Goal: Complete application form: Complete application form

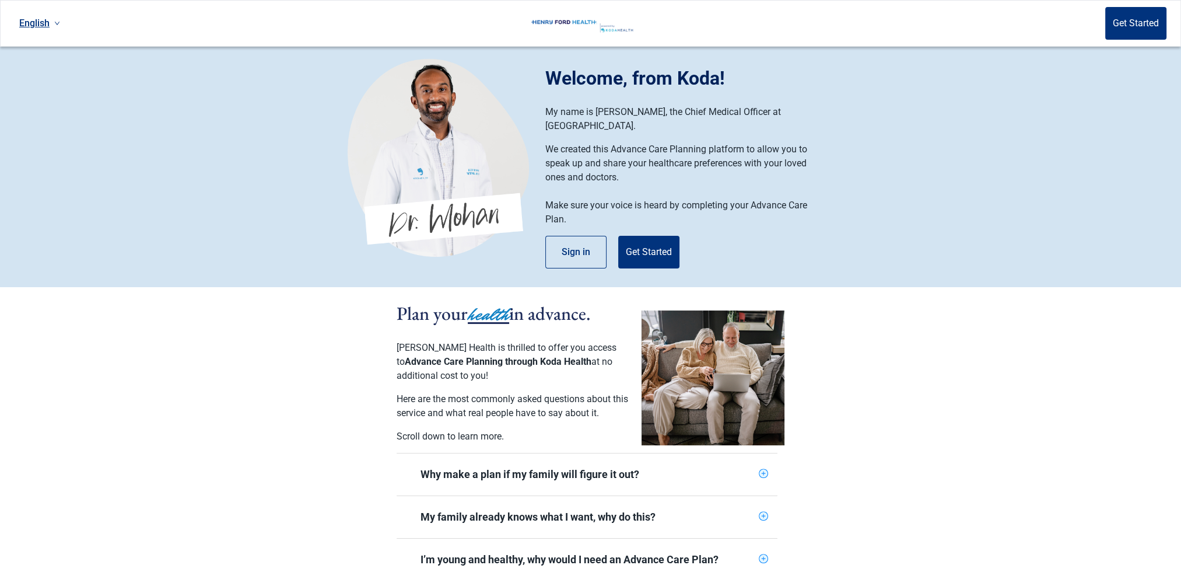
scroll to position [58, 0]
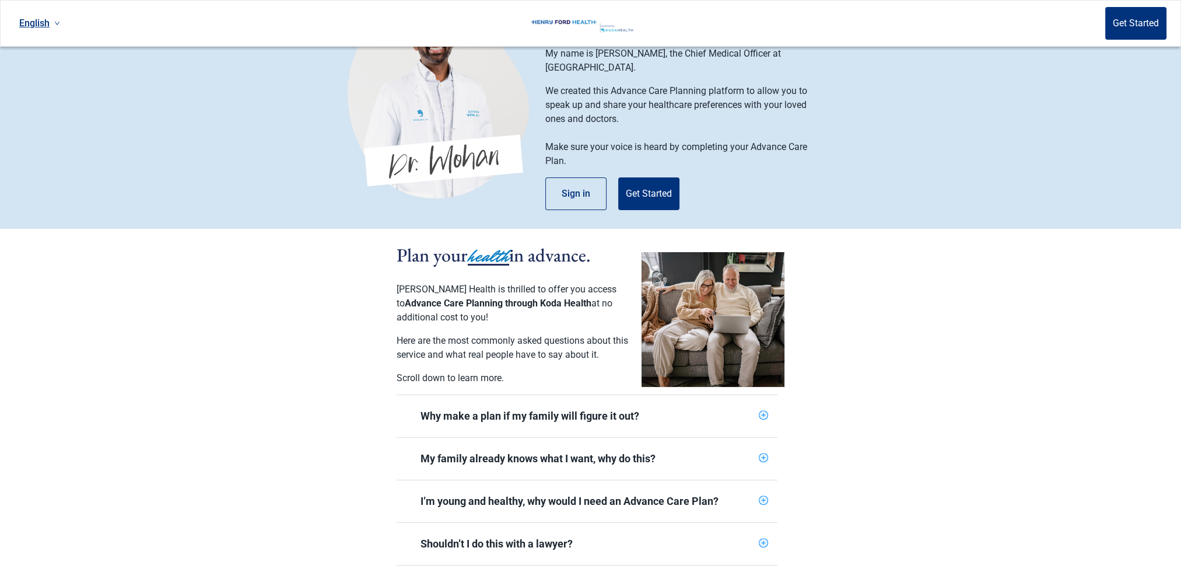
click at [763, 411] on icon "plus-circle" at bounding box center [763, 415] width 8 height 8
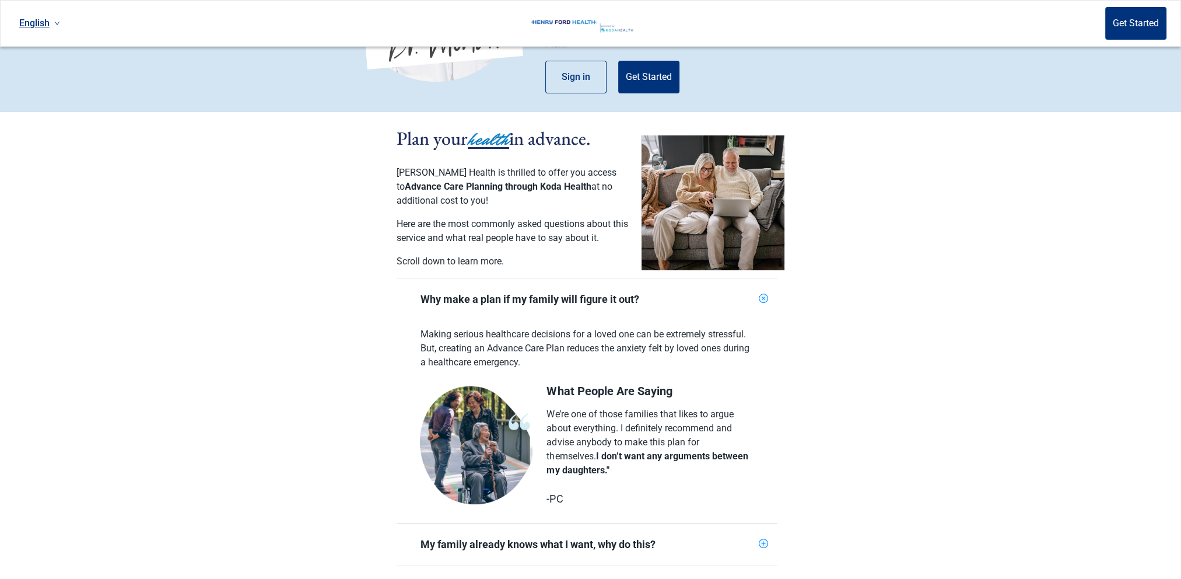
scroll to position [233, 0]
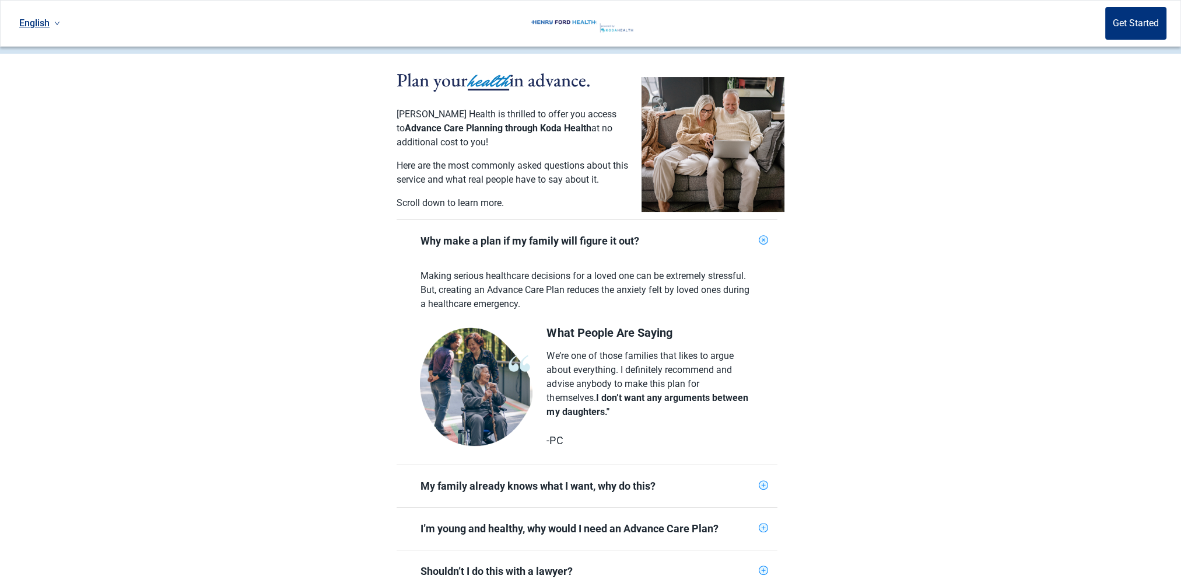
click at [764, 481] on icon "plus-circle" at bounding box center [763, 485] width 8 height 8
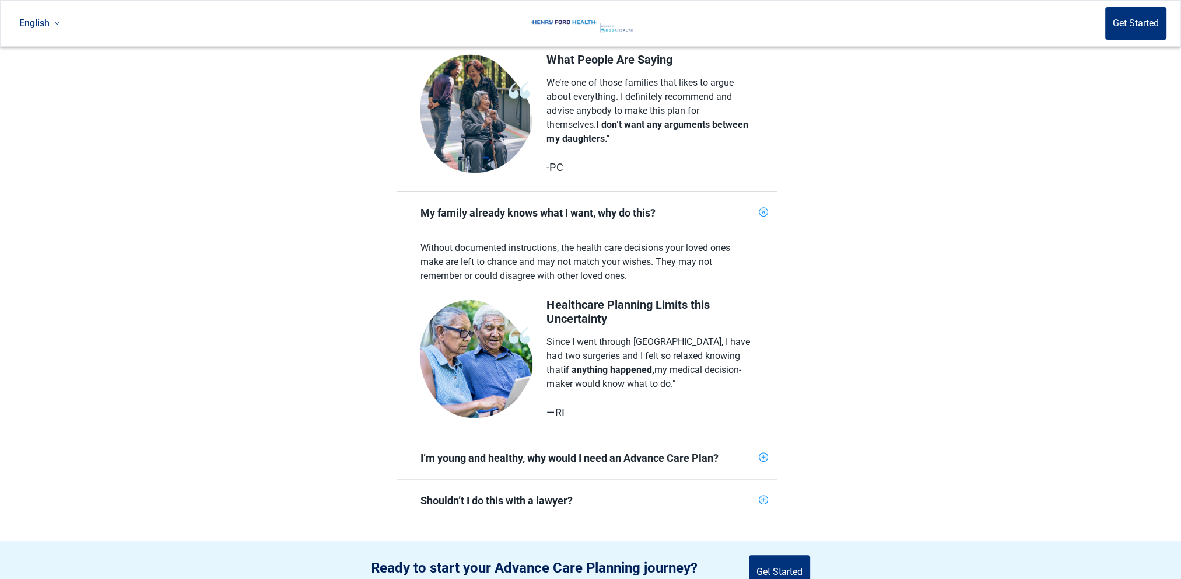
scroll to position [525, 0]
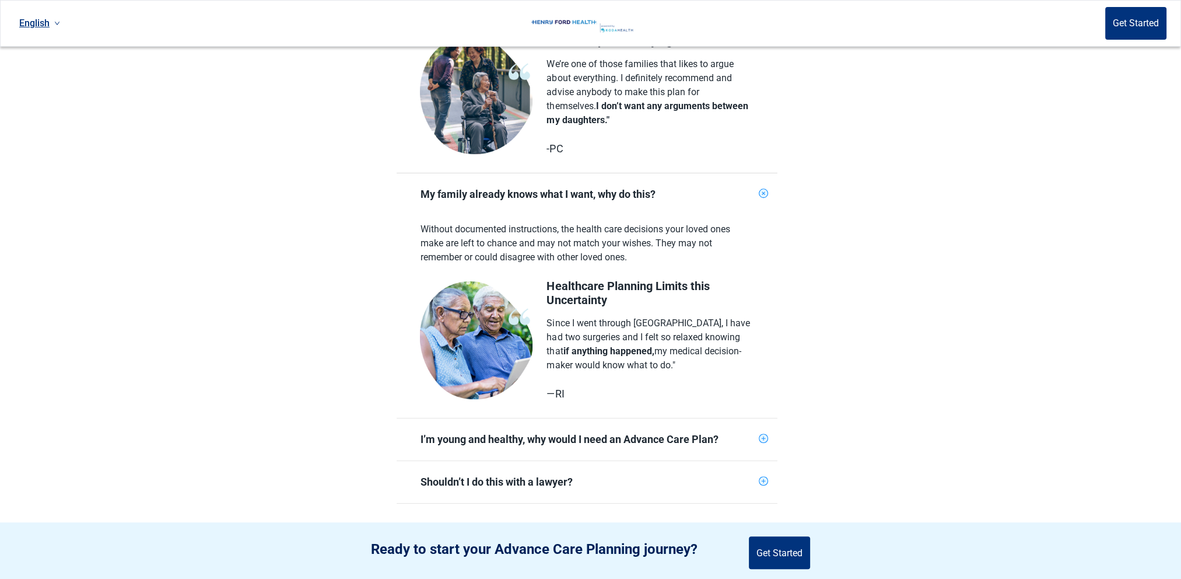
click at [761, 435] on icon "plus-circle" at bounding box center [763, 439] width 8 height 8
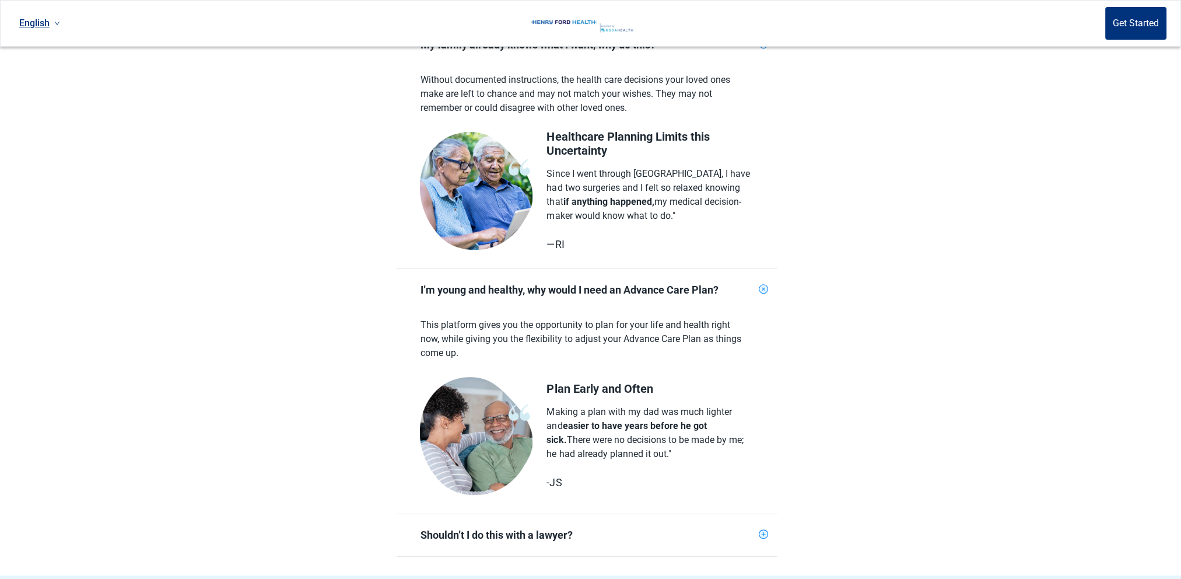
scroll to position [700, 0]
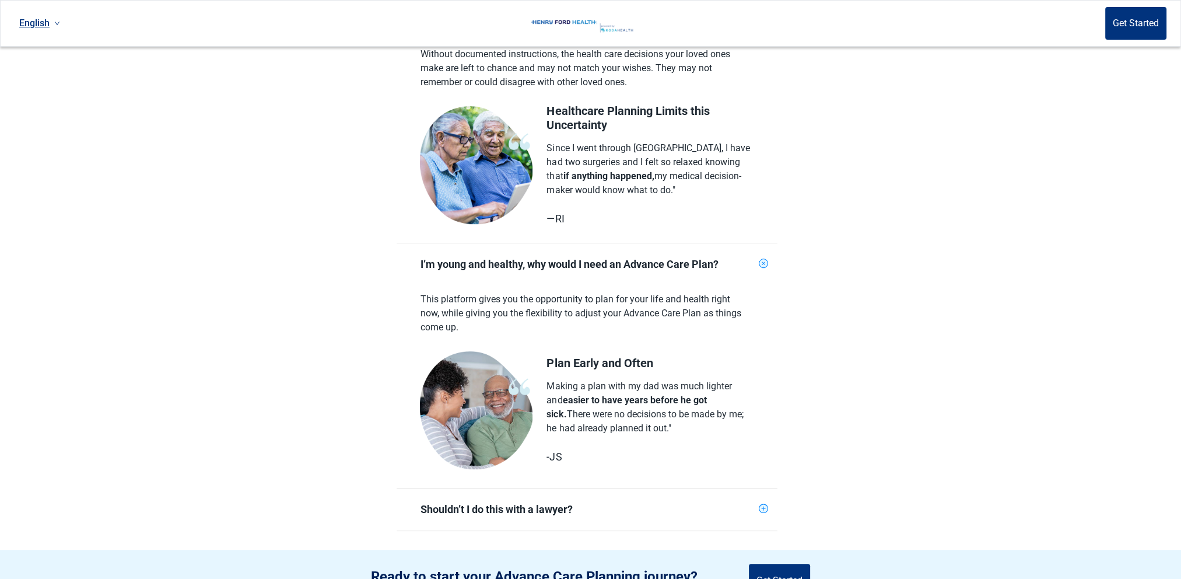
click at [761, 503] on icon "plus-circle" at bounding box center [763, 507] width 9 height 9
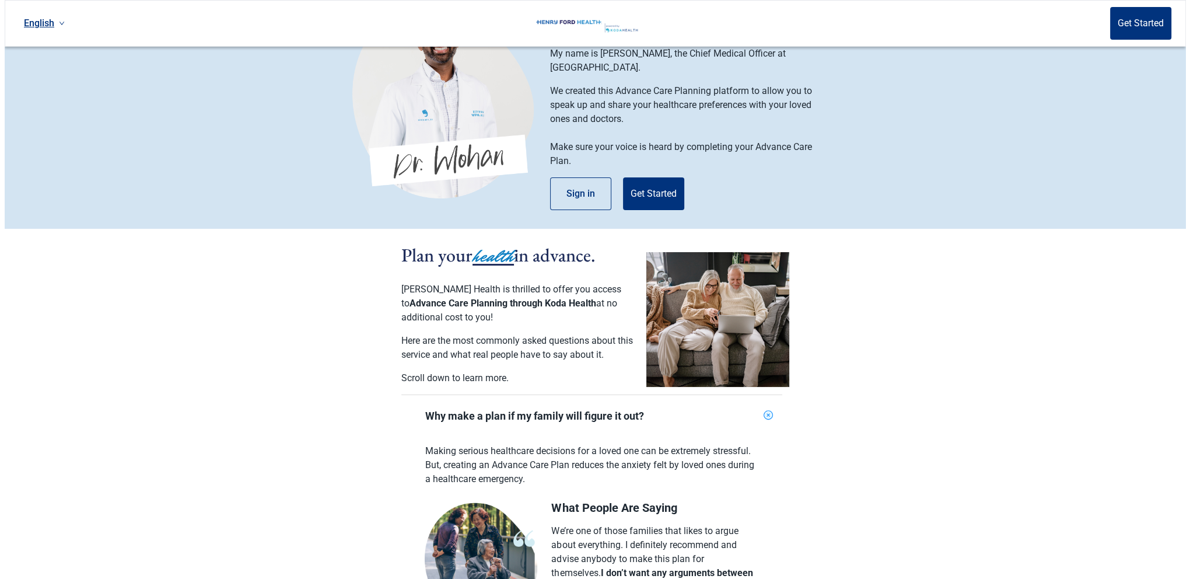
scroll to position [0, 0]
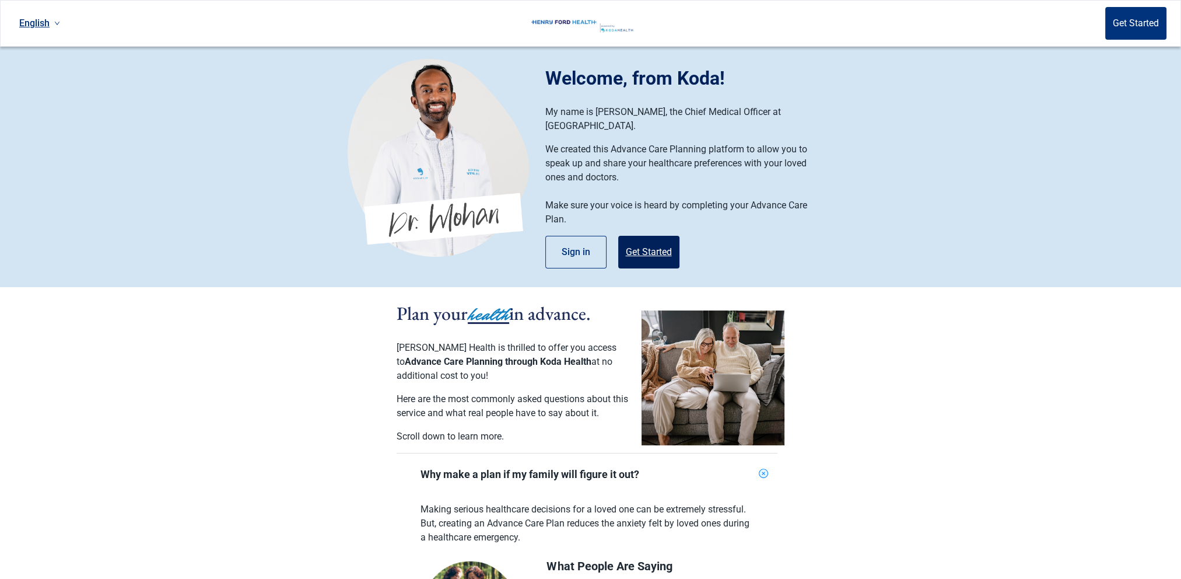
click at [657, 236] on button "Get Started" at bounding box center [648, 252] width 61 height 33
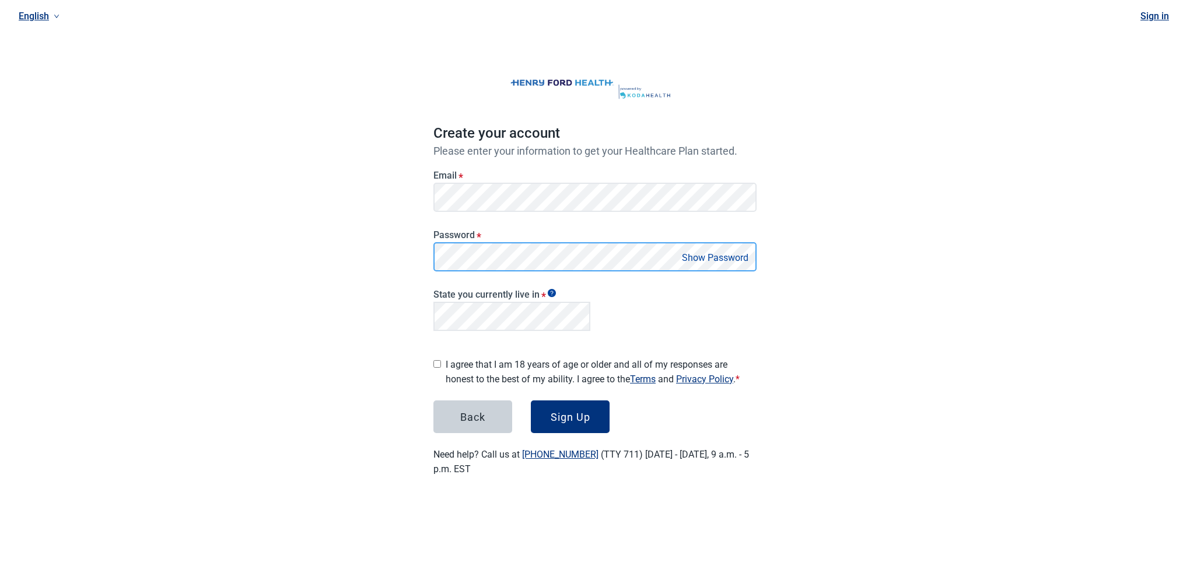
click at [531, 400] on button "Sign Up" at bounding box center [570, 416] width 79 height 33
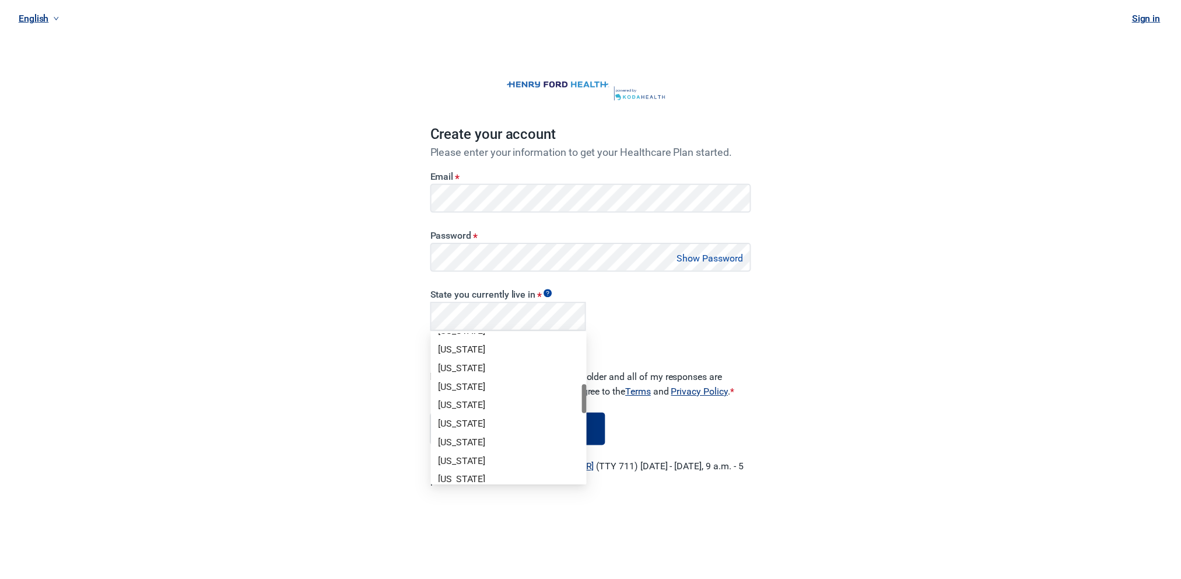
scroll to position [350, 0]
click at [465, 401] on div "[US_STATE]" at bounding box center [512, 403] width 143 height 13
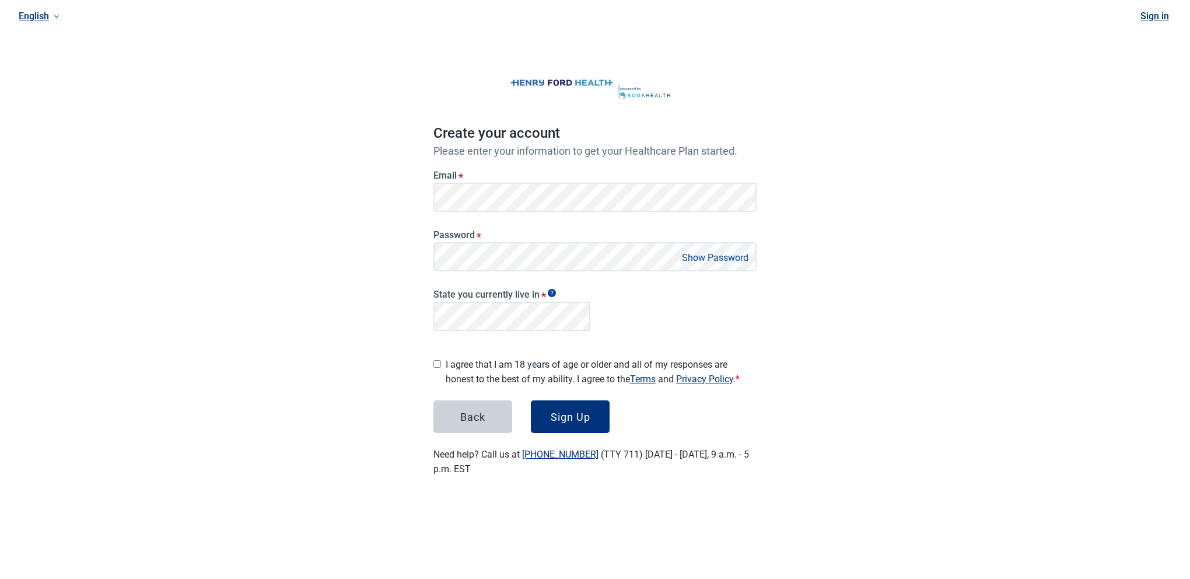
click at [437, 361] on input "I agree that I am 18 years of age or older and all of my responses are honest t…" at bounding box center [437, 364] width 8 height 8
checkbox input "true"
click at [592, 423] on button "Sign Up" at bounding box center [570, 416] width 79 height 33
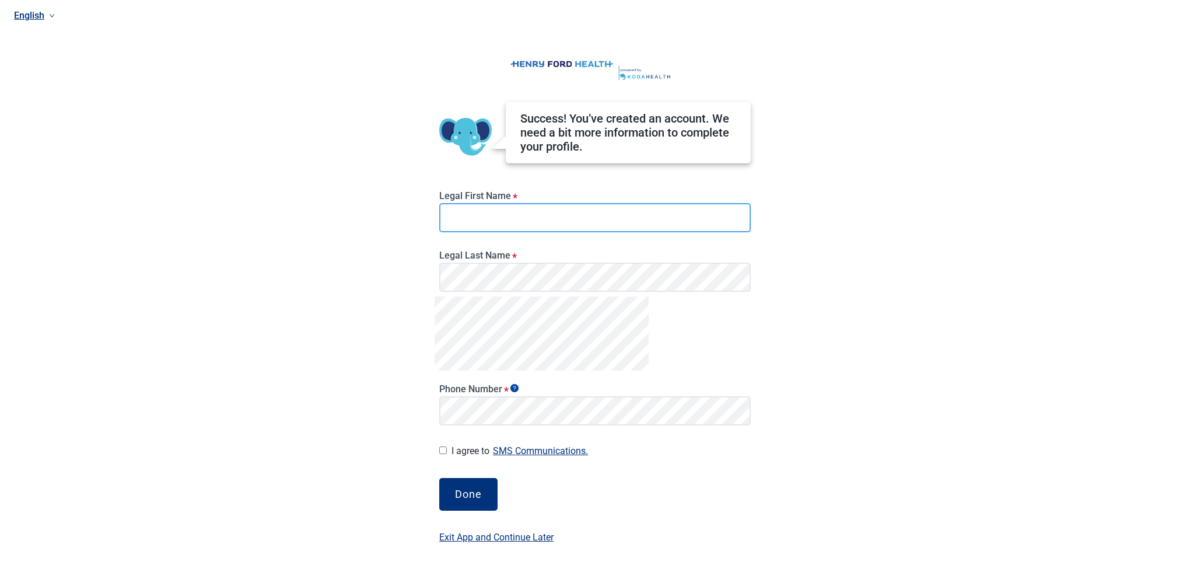
click at [484, 228] on input "Legal First Name *" at bounding box center [594, 217] width 311 height 29
type input "[PERSON_NAME]"
click at [444, 451] on input "I agree to SMS Communications." at bounding box center [443, 450] width 8 height 8
checkbox input "true"
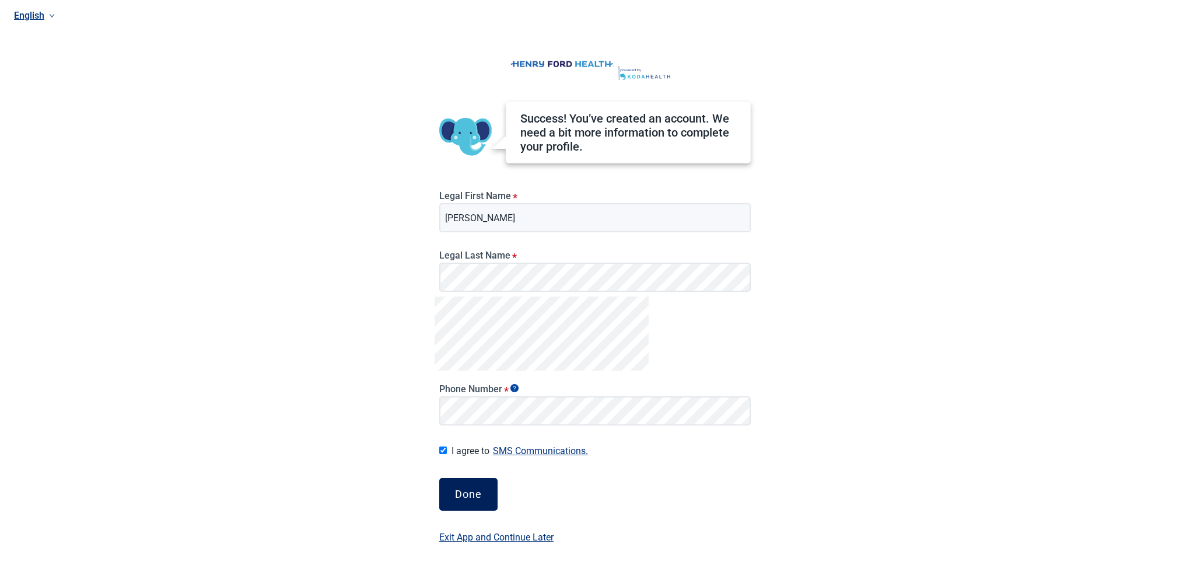
click at [479, 490] on div "Done" at bounding box center [468, 494] width 27 height 12
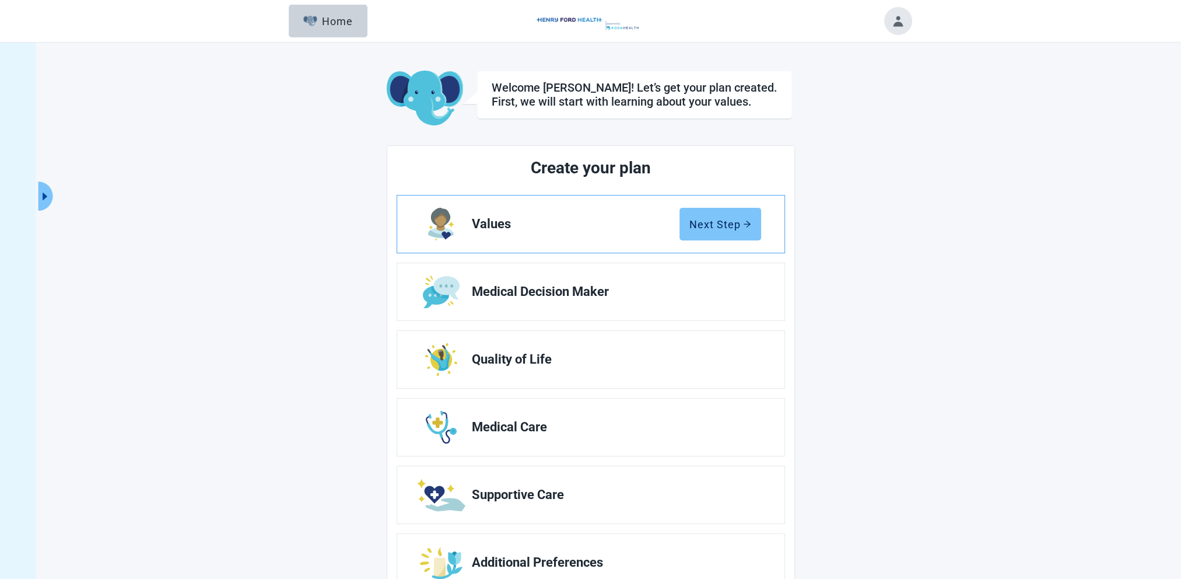
click at [714, 230] on button "Next Step" at bounding box center [720, 224] width 82 height 33
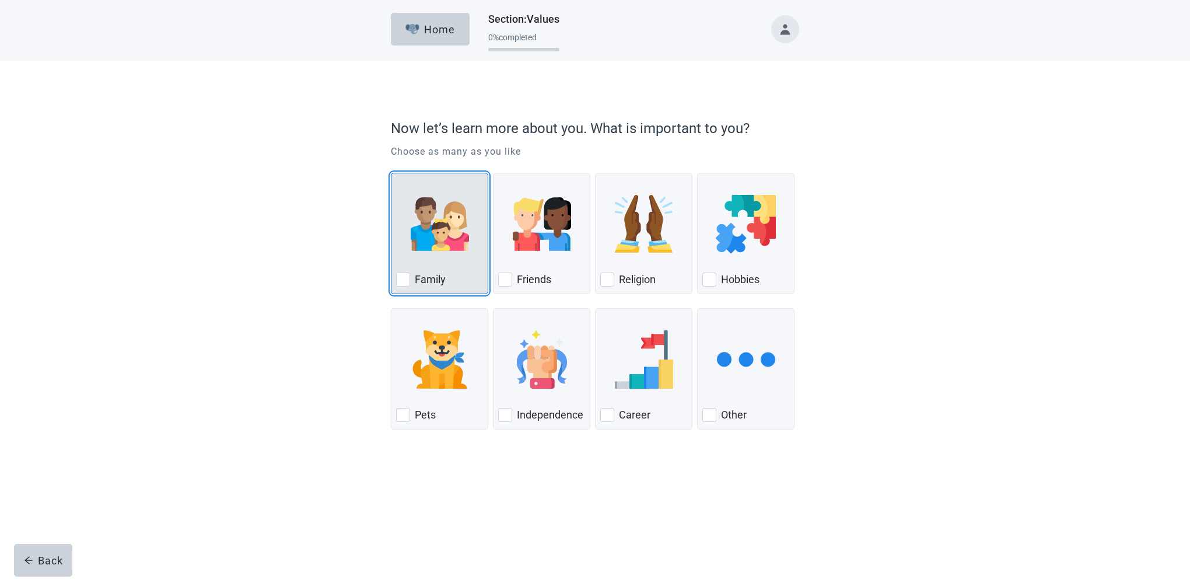
click at [408, 275] on div "Family, checkbox, not checked" at bounding box center [403, 279] width 14 height 14
click at [391, 173] on input "Family" at bounding box center [391, 173] width 1 height 1
checkbox input "true"
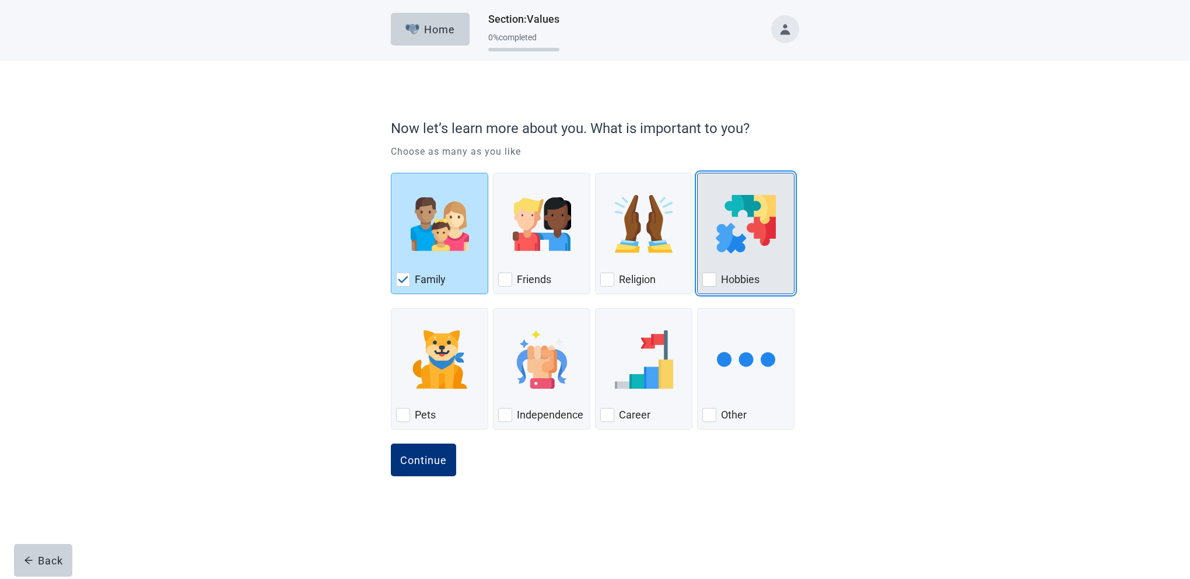
click at [707, 279] on div "Hobbies, checkbox, not checked" at bounding box center [709, 279] width 14 height 14
click at [698, 173] on input "Hobbies" at bounding box center [697, 173] width 1 height 1
checkbox input "true"
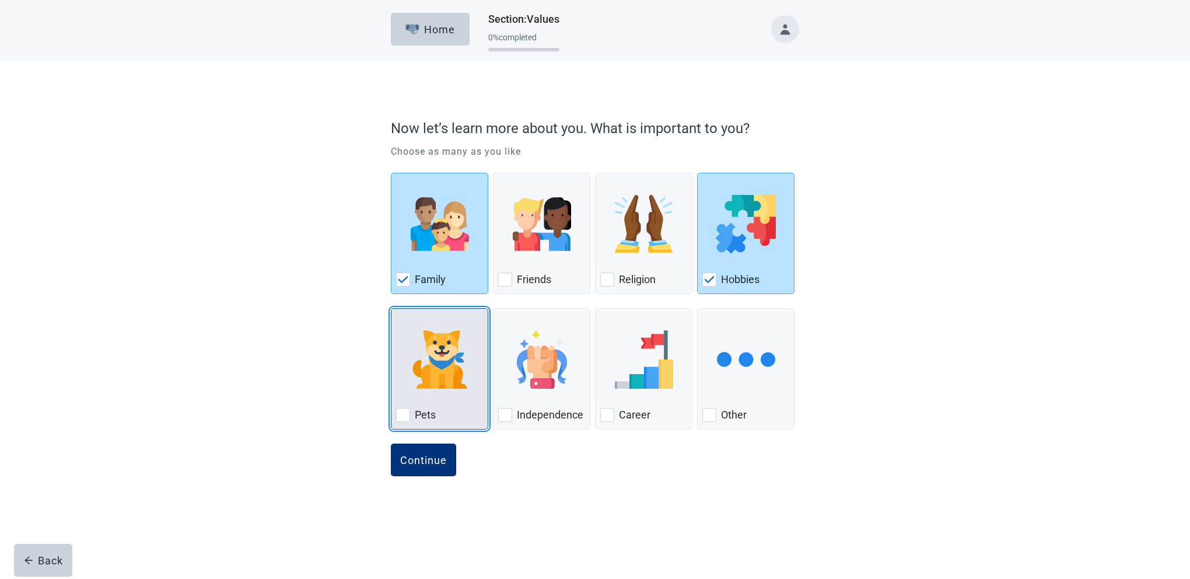
click at [404, 411] on div "Pets, checkbox, not checked" at bounding box center [403, 415] width 14 height 14
click at [391, 309] on input "Pets" at bounding box center [391, 308] width 1 height 1
checkbox input "true"
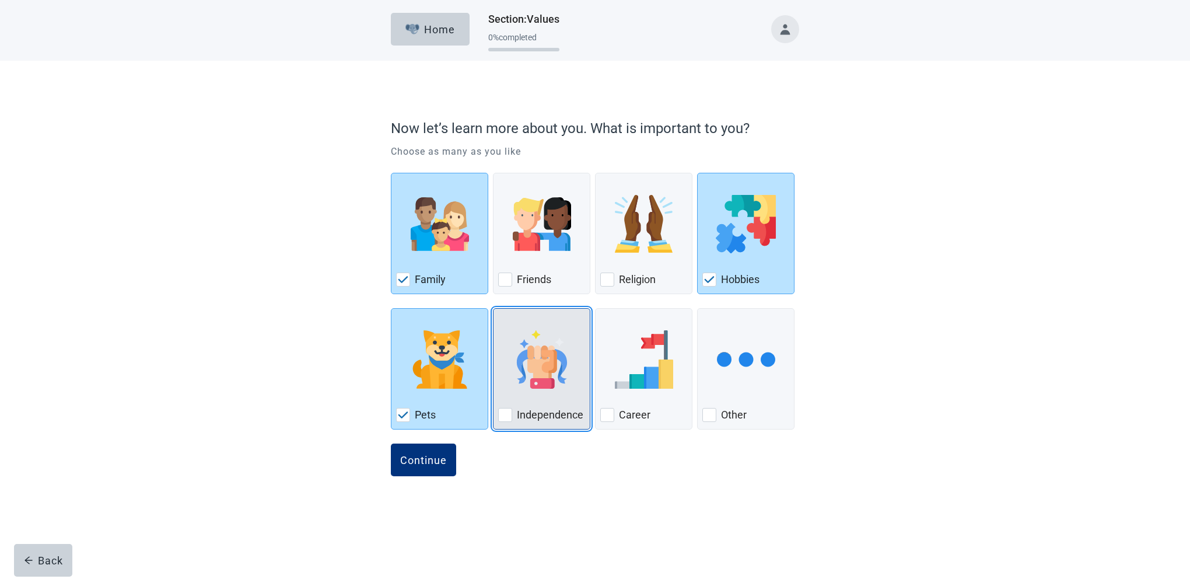
click at [512, 415] on div "Independence" at bounding box center [541, 414] width 87 height 19
click at [493, 309] on input "Independence" at bounding box center [493, 308] width 1 height 1
checkbox input "true"
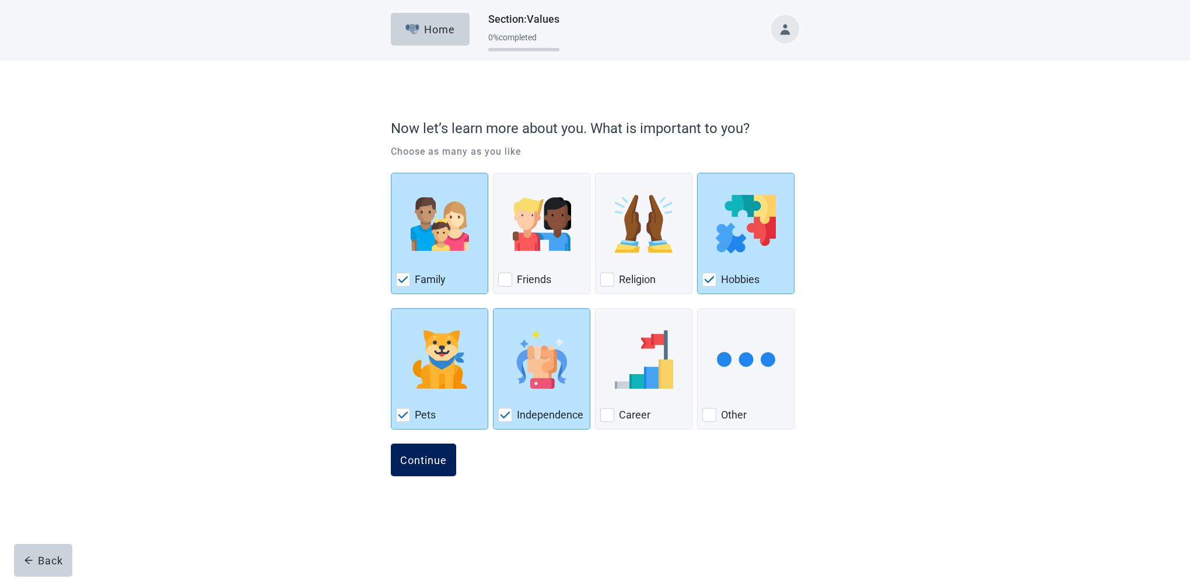
click at [436, 456] on div "Continue" at bounding box center [423, 460] width 47 height 12
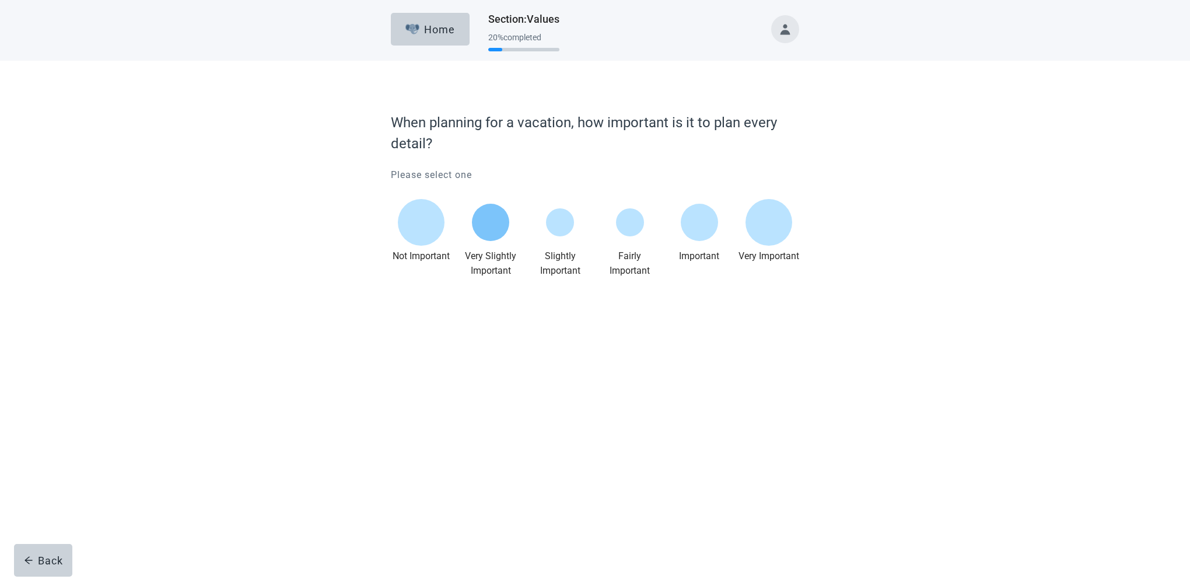
click at [494, 225] on div "Main content" at bounding box center [490, 222] width 37 height 37
click at [403, 305] on div "Continue" at bounding box center [423, 303] width 47 height 12
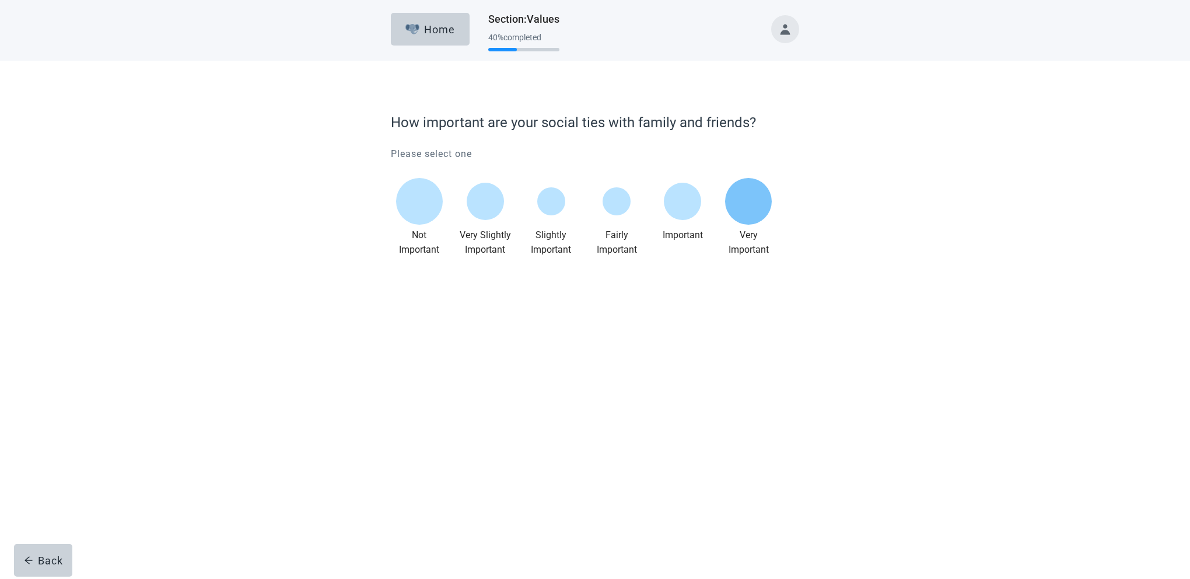
click at [737, 207] on div "Main content" at bounding box center [748, 201] width 47 height 47
click at [439, 276] on div "Continue" at bounding box center [423, 282] width 47 height 12
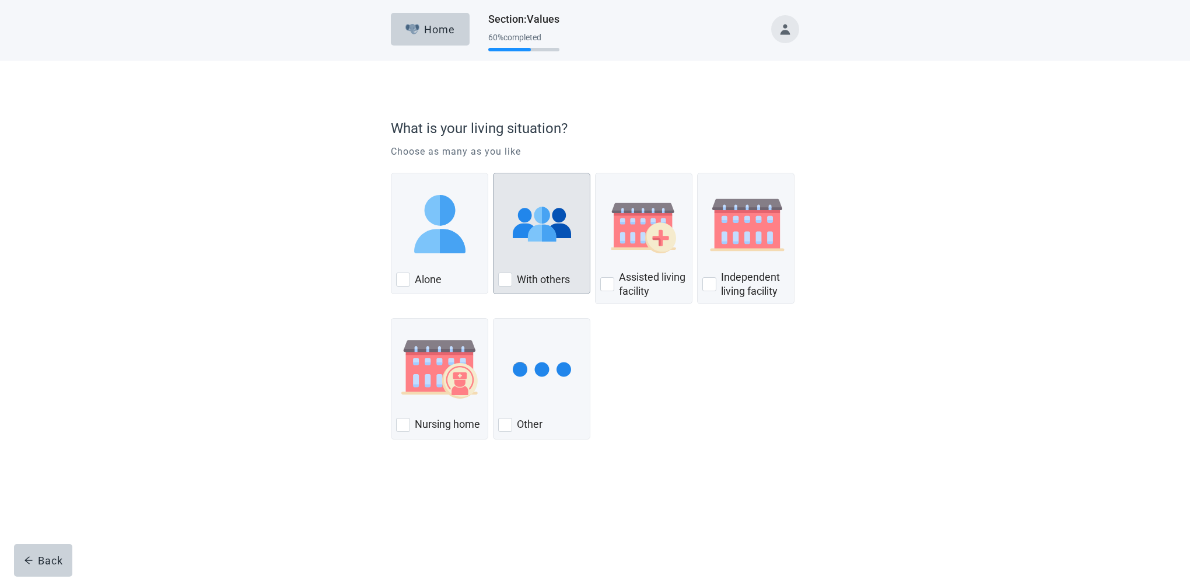
click at [509, 278] on div "With Others, checkbox, not checked" at bounding box center [505, 279] width 14 height 14
click at [493, 173] on input "With others" at bounding box center [493, 173] width 1 height 1
checkbox input "true"
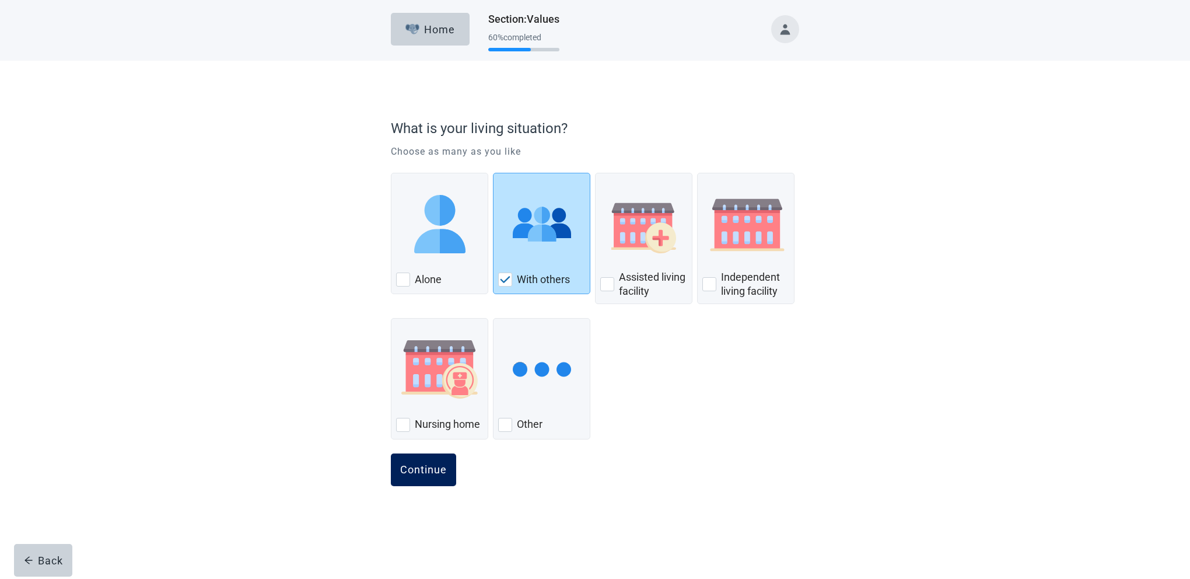
click at [425, 476] on button "Continue" at bounding box center [423, 469] width 65 height 33
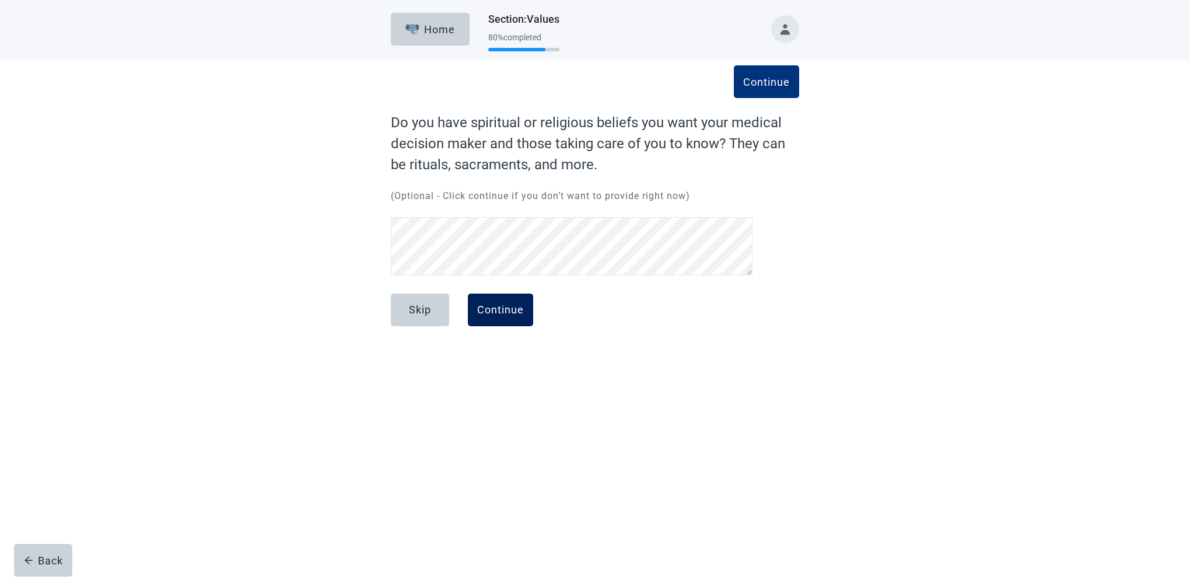
click at [506, 313] on div "Continue" at bounding box center [500, 310] width 47 height 12
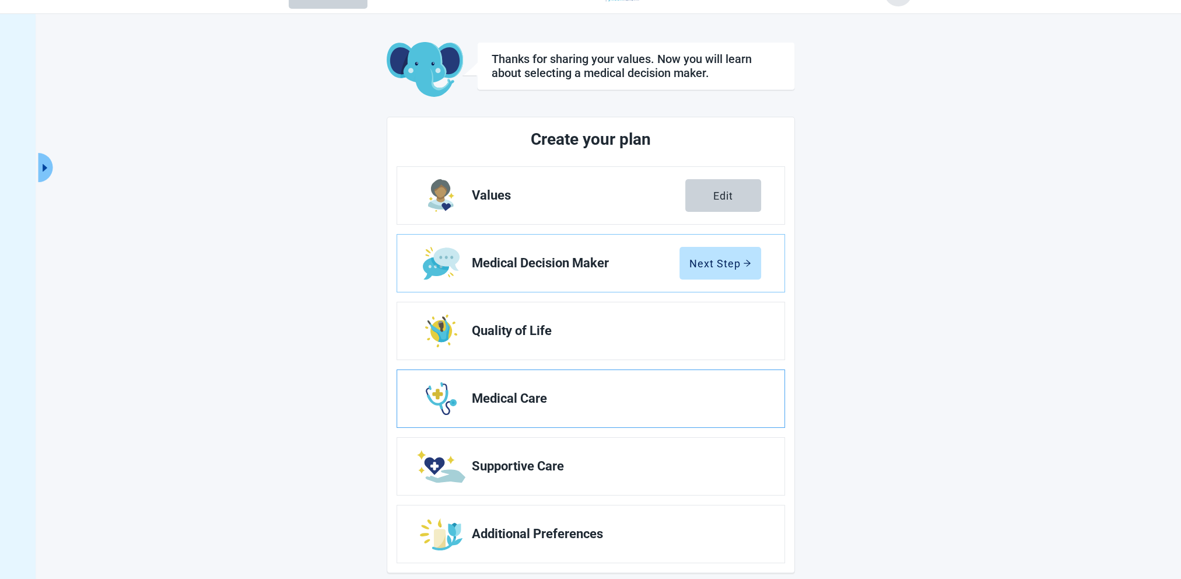
scroll to position [42, 0]
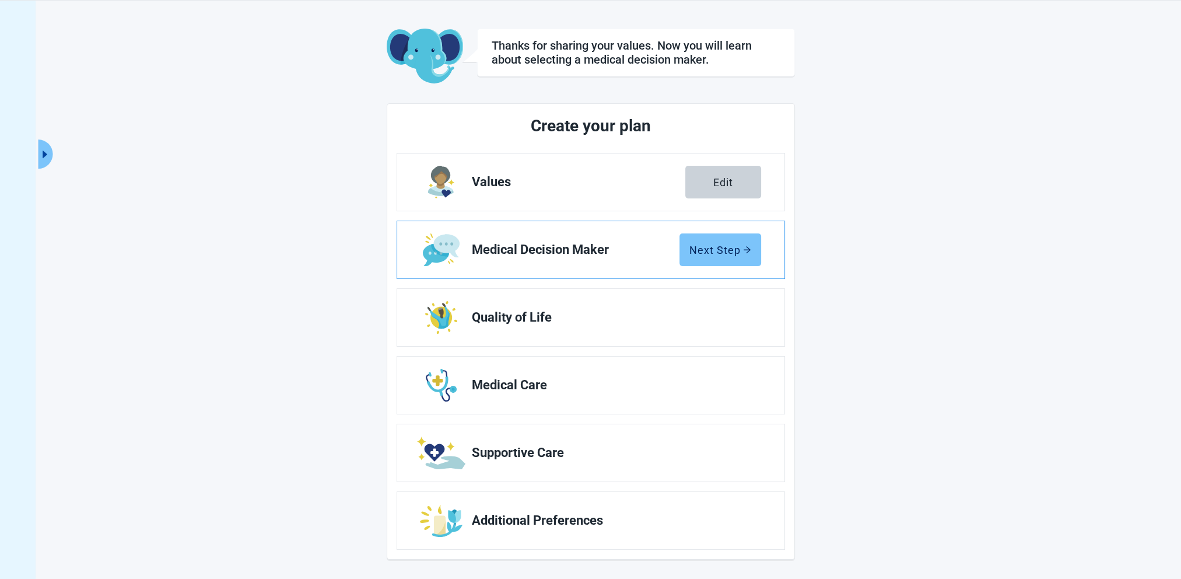
click at [707, 244] on div "Next Step" at bounding box center [720, 250] width 62 height 12
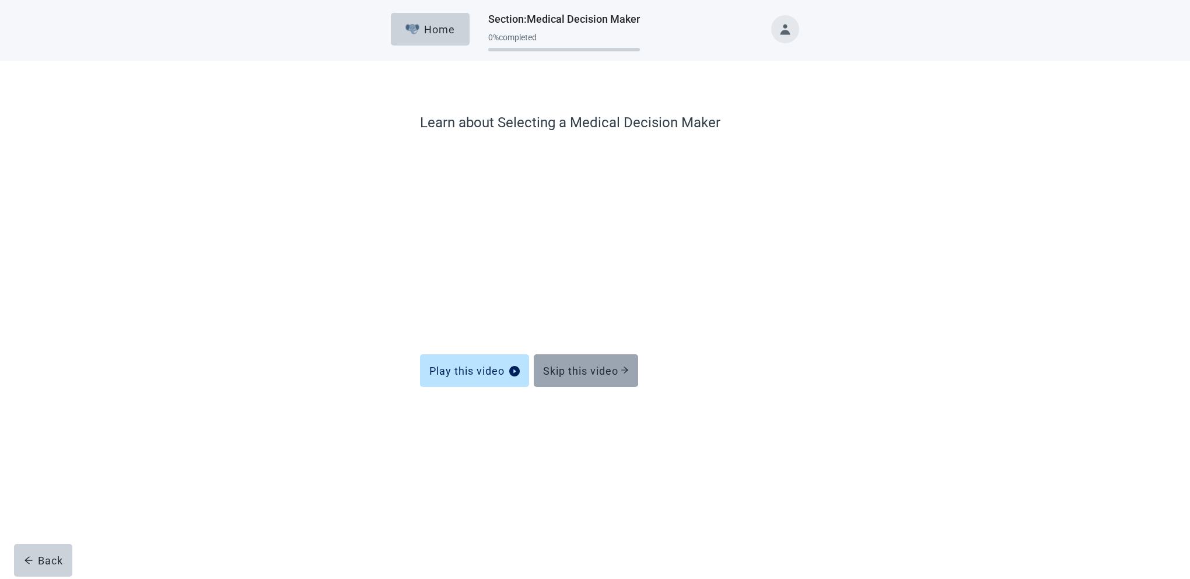
click at [581, 368] on div "Skip this video" at bounding box center [586, 371] width 86 height 12
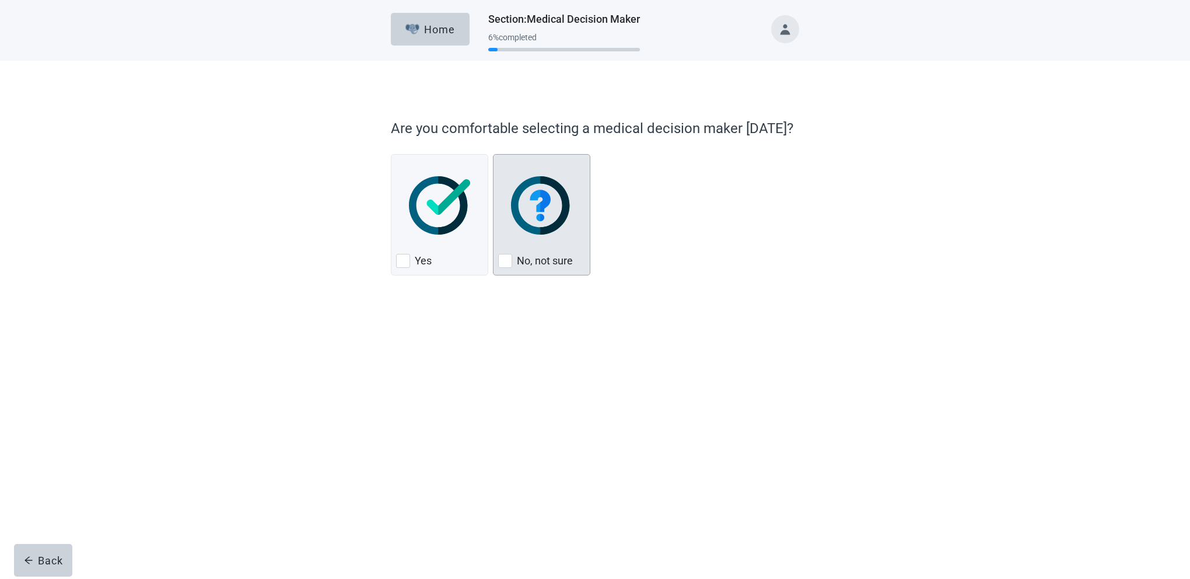
click at [509, 257] on div "No, not sure, checkbox, not checked" at bounding box center [505, 261] width 14 height 14
click at [493, 155] on input "No, not sure" at bounding box center [493, 154] width 1 height 1
checkbox input "true"
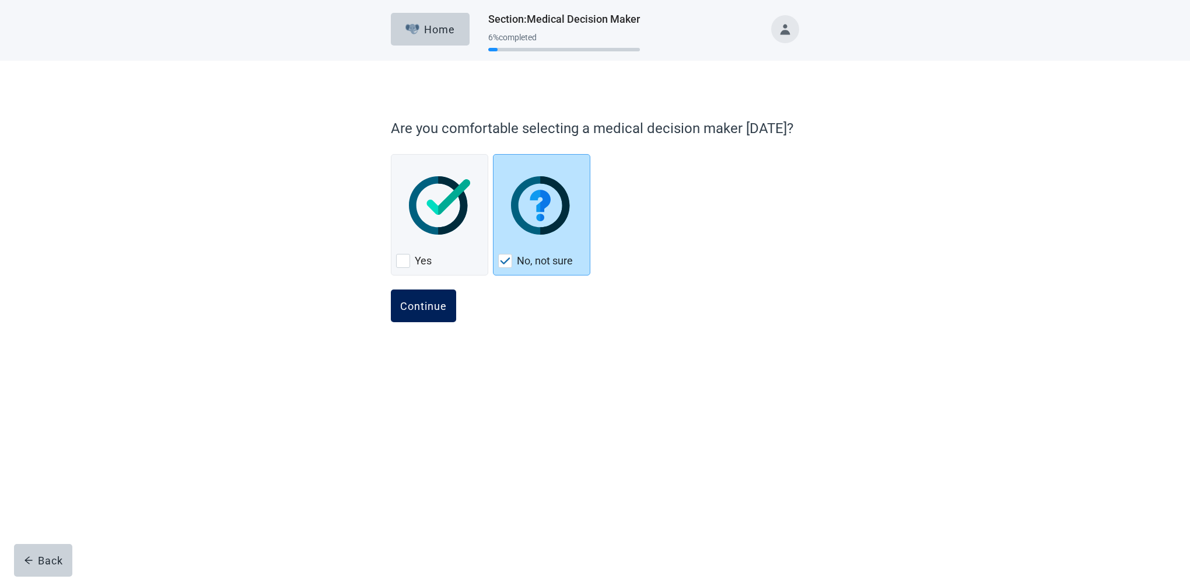
click at [437, 311] on button "Continue" at bounding box center [423, 305] width 65 height 33
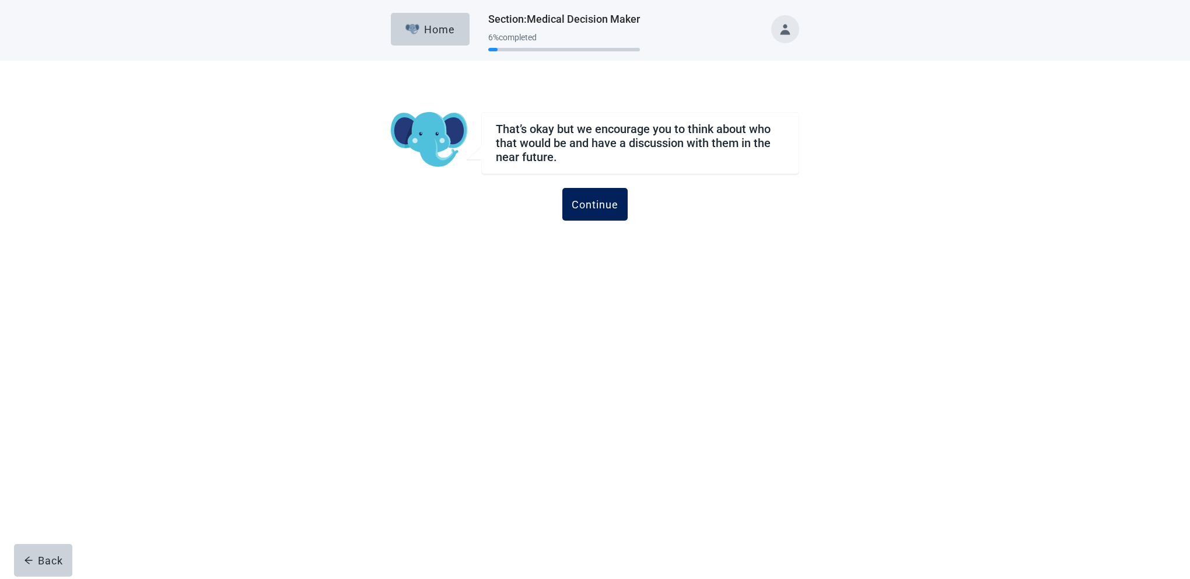
click at [597, 211] on button "Continue" at bounding box center [594, 204] width 65 height 33
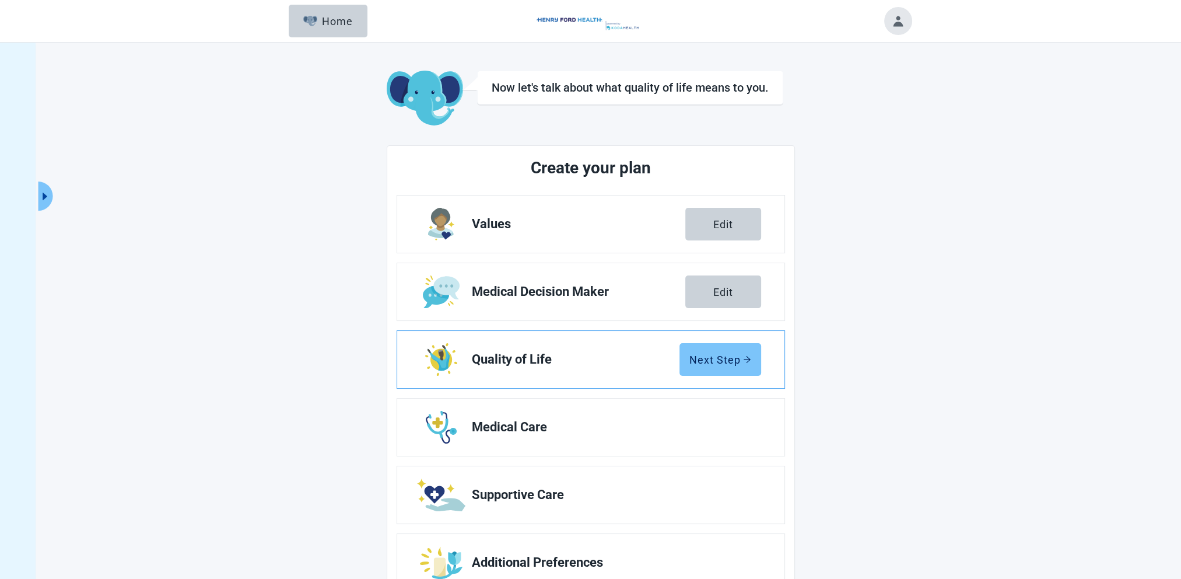
click at [714, 370] on button "Next Step" at bounding box center [720, 359] width 82 height 33
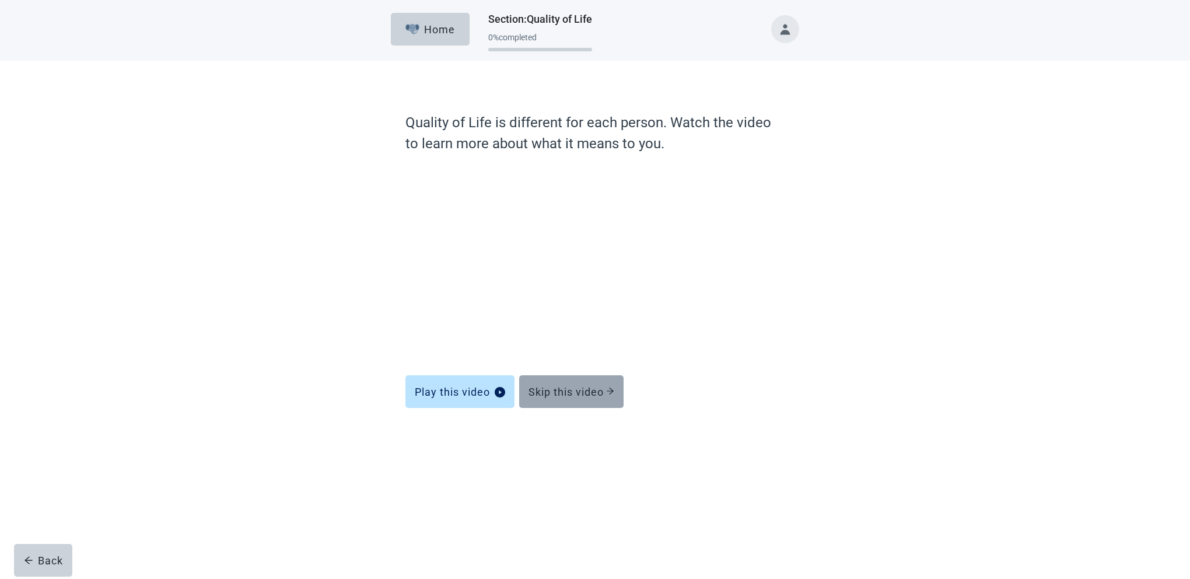
click at [562, 395] on div "Skip this video" at bounding box center [571, 392] width 86 height 12
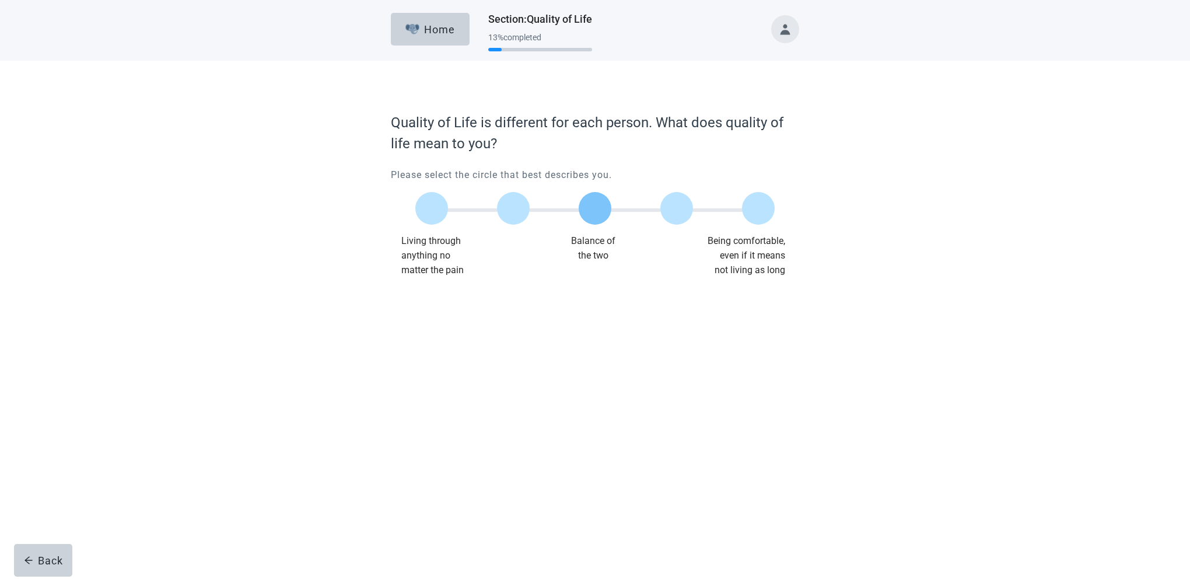
click at [592, 214] on label "Main content" at bounding box center [595, 208] width 33 height 33
click at [595, 208] on input "Quality of life scale: 50 out of 100. Balance of the two" at bounding box center [595, 208] width 0 height 0
click at [426, 302] on div "Continue" at bounding box center [423, 301] width 47 height 12
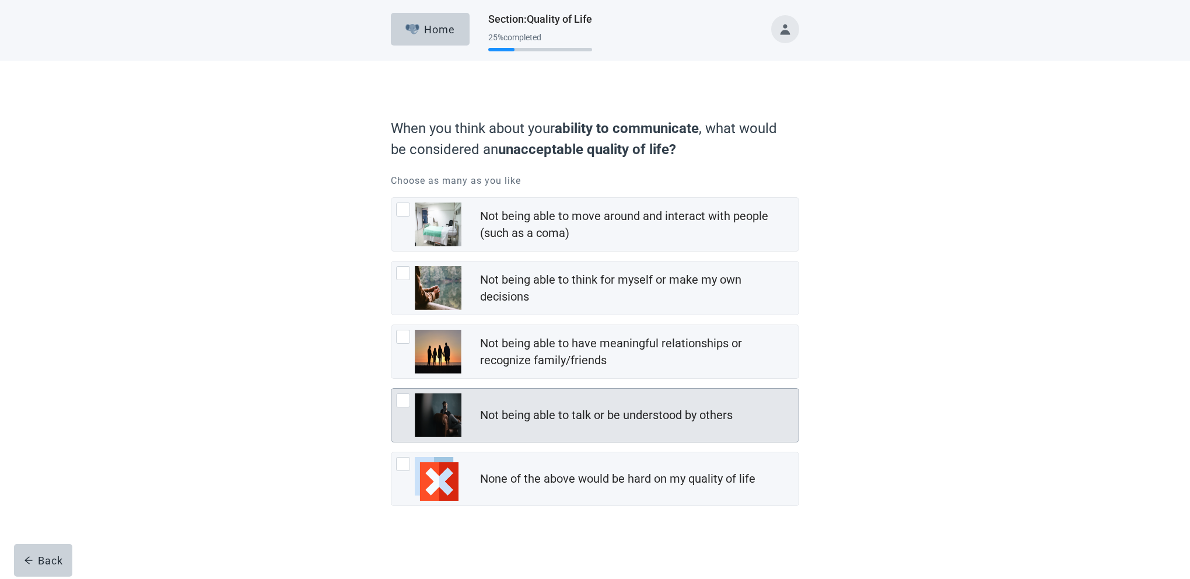
click at [404, 394] on div "Not being able to talk or be understood by others, checkbox, not checked" at bounding box center [403, 400] width 14 height 14
click at [391, 388] on input "Not being able to talk or be understood by others" at bounding box center [391, 388] width 1 height 1
checkbox input "true"
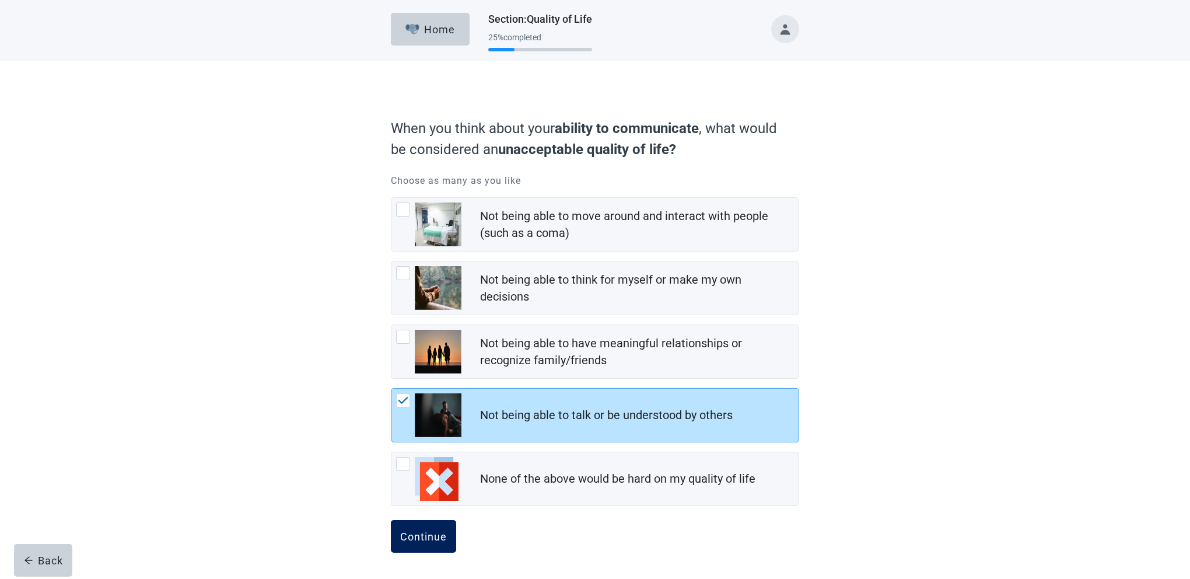
click at [413, 541] on button "Continue" at bounding box center [423, 536] width 65 height 33
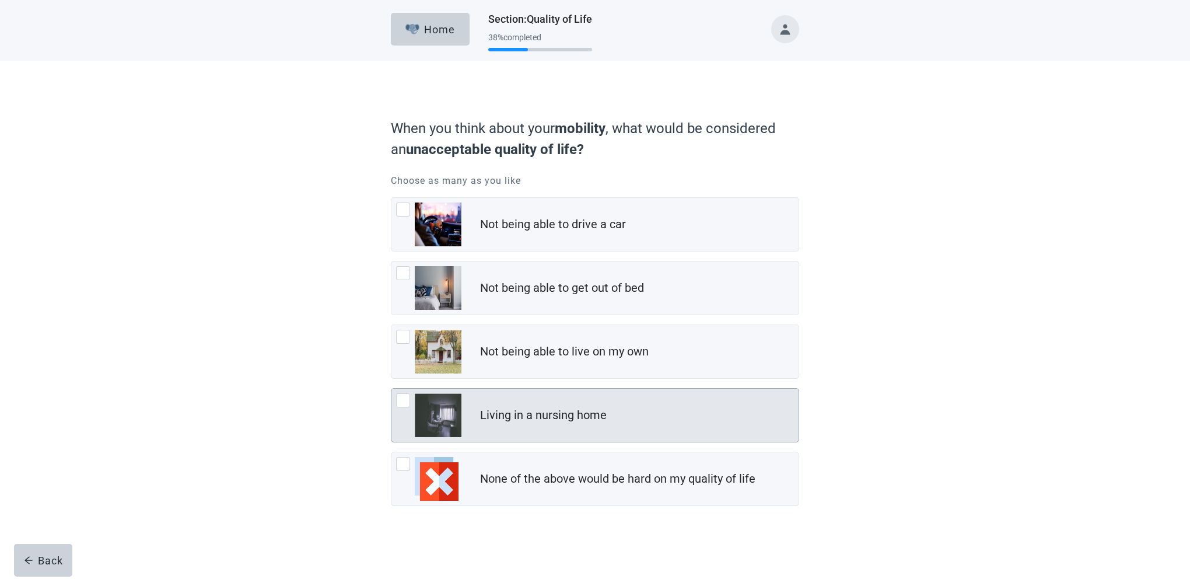
click at [402, 397] on div "Living in a nursing home, checkbox, not checked" at bounding box center [403, 400] width 14 height 14
click at [391, 388] on input "Living in a nursing home" at bounding box center [391, 388] width 1 height 1
checkbox input "true"
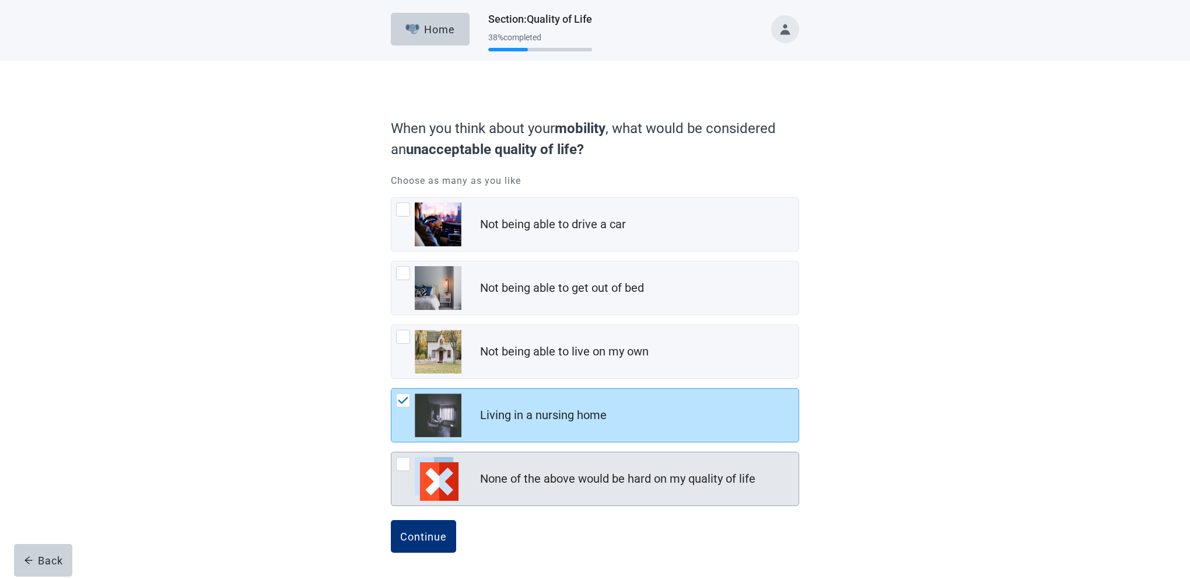
drag, startPoint x: 411, startPoint y: 527, endPoint x: 497, endPoint y: 500, distance: 90.2
click at [411, 527] on button "Continue" at bounding box center [423, 536] width 65 height 33
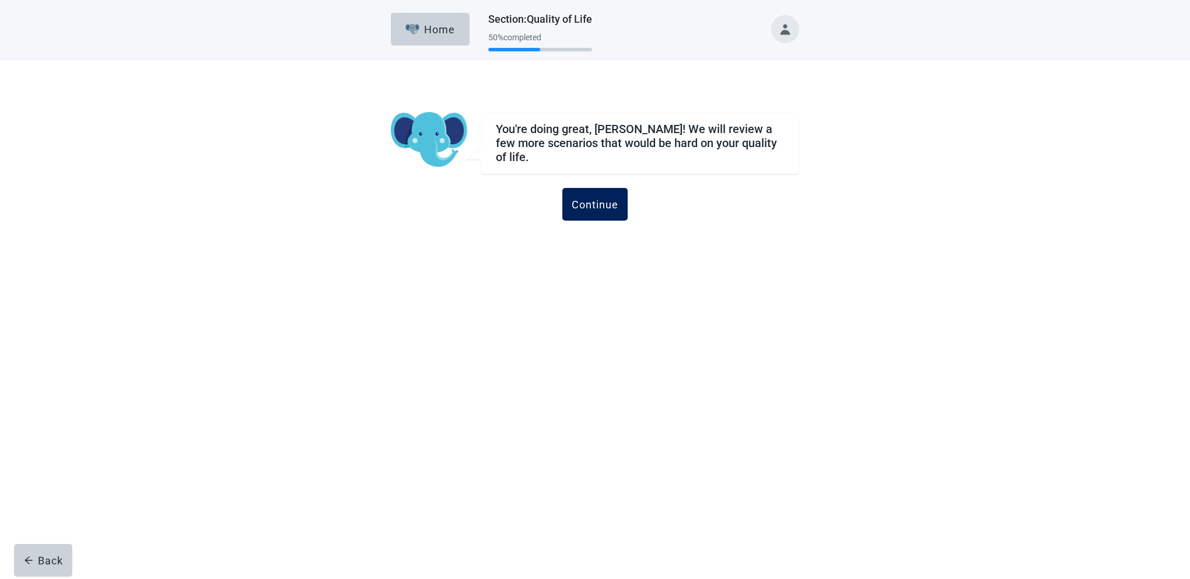
click at [598, 189] on button "Continue" at bounding box center [594, 204] width 65 height 33
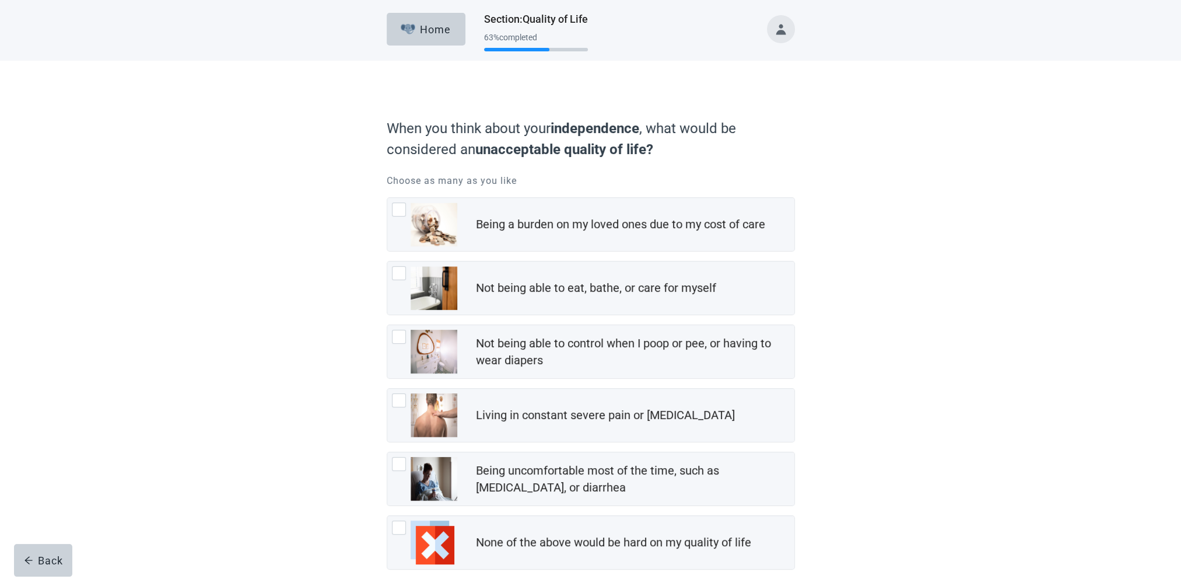
drag, startPoint x: 1170, startPoint y: 2, endPoint x: 878, endPoint y: 99, distance: 307.8
click at [856, 104] on div "When you think about your independence , what would be considered an unacceptab…" at bounding box center [590, 351] width 1063 height 581
